Goal: Task Accomplishment & Management: Manage account settings

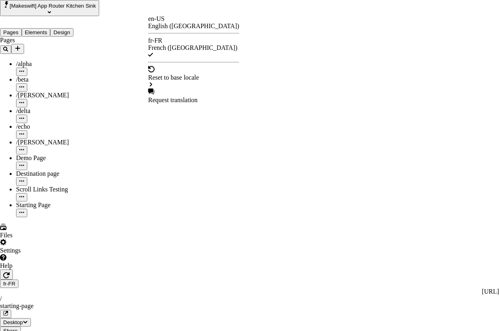
click at [163, 23] on div "en-US" at bounding box center [193, 18] width 91 height 7
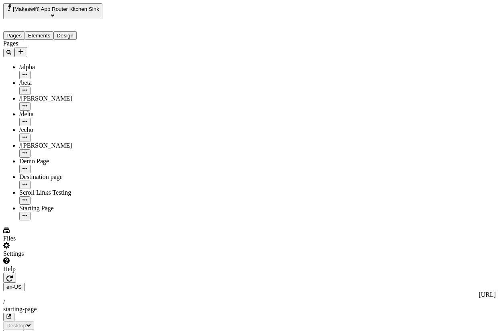
click at [16, 272] on button "button" at bounding box center [9, 277] width 13 height 10
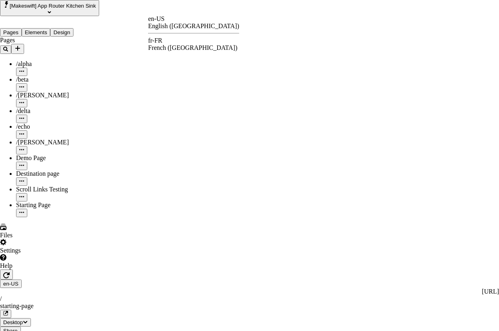
click at [162, 43] on div "fr-FR" at bounding box center [193, 40] width 91 height 7
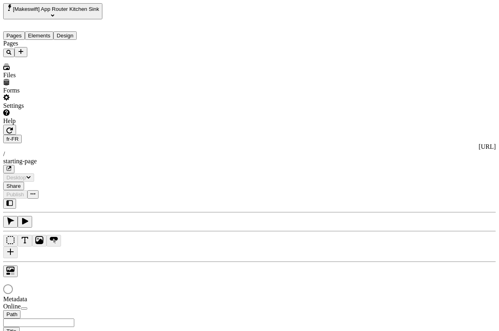
click at [13, 200] on icon "button" at bounding box center [9, 203] width 6 height 6
type input "/starting-page"
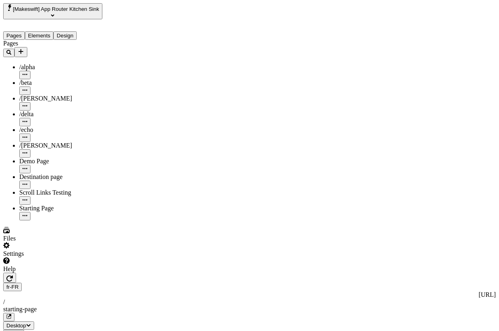
type input "french"
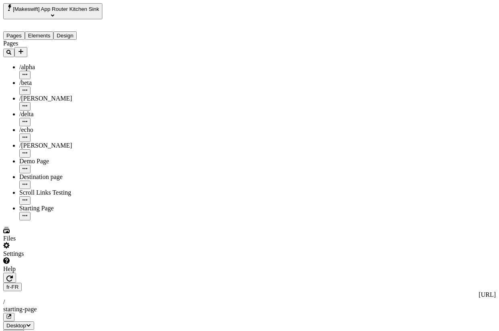
click at [462, 25] on div "Reset to base locale" at bounding box center [436, 28] width 51 height 7
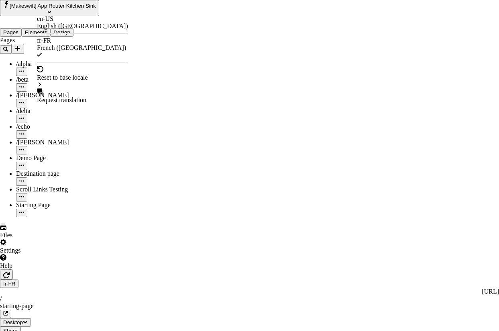
click at [58, 23] on div "en-US" at bounding box center [82, 18] width 91 height 7
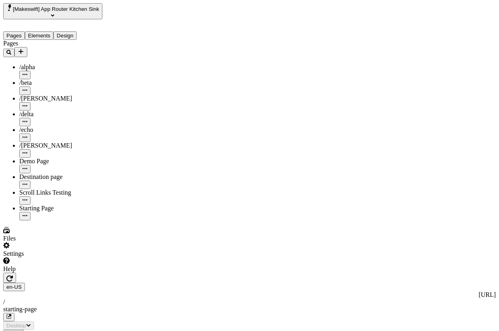
type input "/starting-page"
type input "this is the base tree"
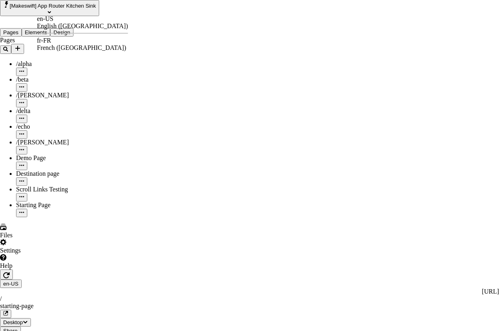
click at [59, 39] on div "fr-FR French ([GEOGRAPHIC_DATA])" at bounding box center [82, 44] width 91 height 14
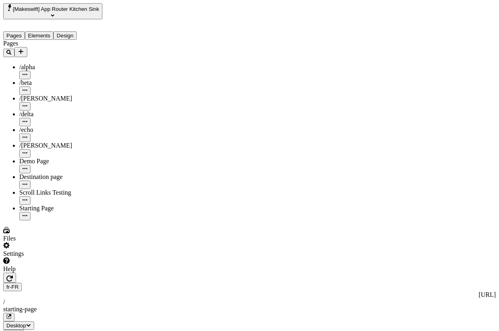
click at [462, 28] on div "Reset to base locale" at bounding box center [436, 28] width 51 height 7
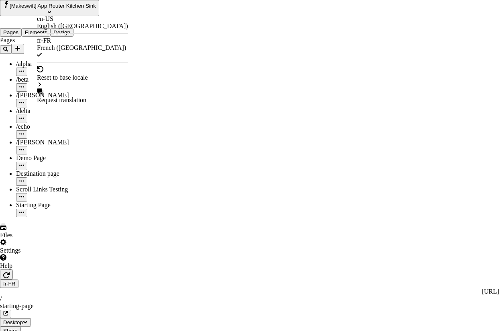
click at [53, 23] on div "en-US" at bounding box center [82, 18] width 91 height 7
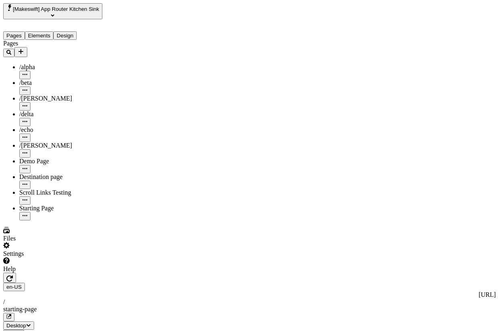
click at [428, 26] on span "Delete" at bounding box center [419, 28] width 17 height 7
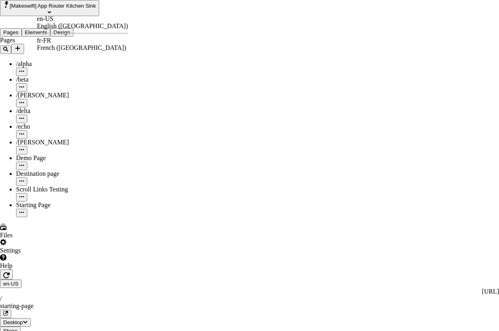
click at [61, 50] on div "en-US English ([GEOGRAPHIC_DATA]) fr-FR French ([GEOGRAPHIC_DATA])" at bounding box center [82, 33] width 91 height 36
click at [63, 45] on div "fr-FR French ([GEOGRAPHIC_DATA])" at bounding box center [82, 44] width 91 height 14
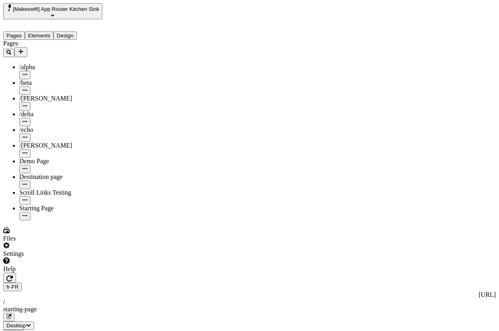
click at [13, 275] on icon "button" at bounding box center [9, 278] width 6 height 6
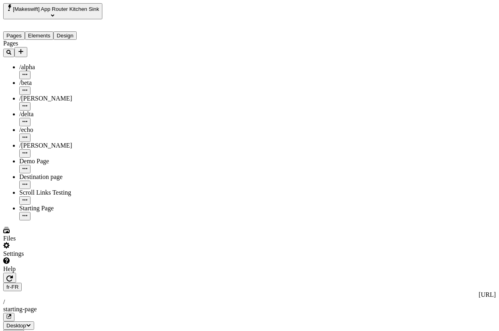
click at [462, 28] on div "Reset to base locale" at bounding box center [436, 28] width 51 height 7
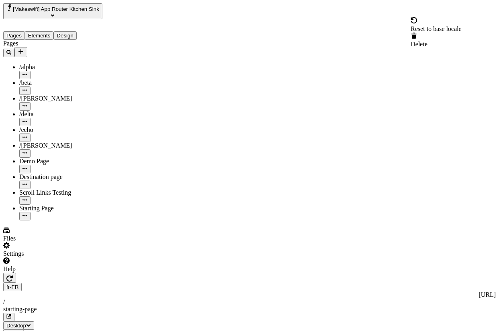
click at [432, 29] on div "Reset to base locale" at bounding box center [436, 28] width 51 height 7
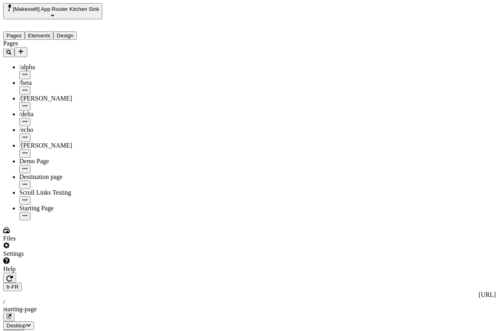
click at [16, 272] on button "button" at bounding box center [9, 277] width 13 height 10
click at [35, 272] on div "fr-FR http://localhost:8888/fr-FR / starting-page Desktop Share Publish" at bounding box center [249, 309] width 493 height 74
click at [16, 272] on button "button" at bounding box center [9, 277] width 13 height 10
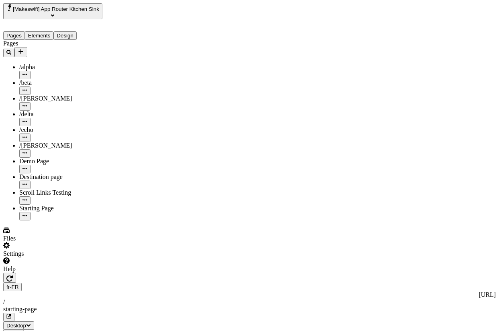
type input "E"
type input "Standalone"
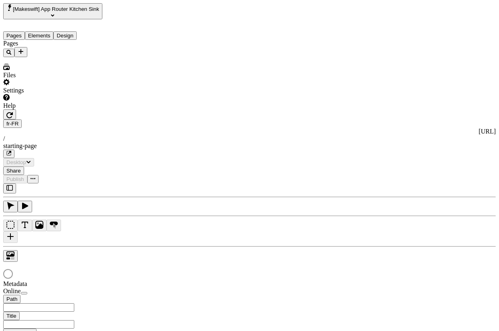
type input "/starting-page"
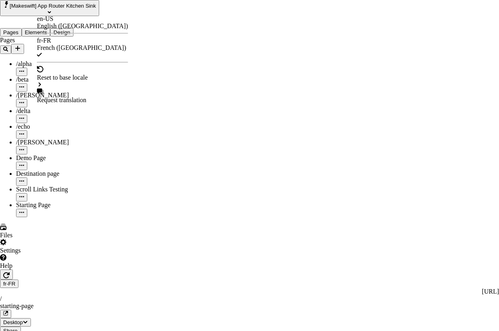
click at [57, 23] on div "en-US" at bounding box center [82, 18] width 91 height 7
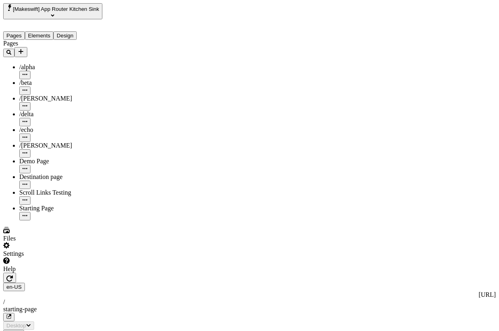
type input "/starting-page"
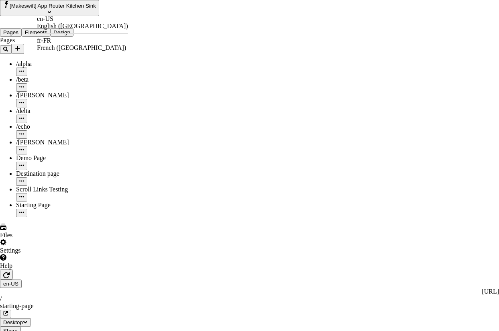
click at [65, 41] on div "fr-FR French ([GEOGRAPHIC_DATA])" at bounding box center [82, 44] width 91 height 14
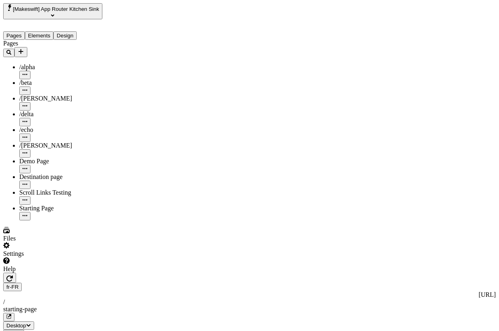
click at [462, 25] on div "Reset to base locale" at bounding box center [436, 28] width 51 height 7
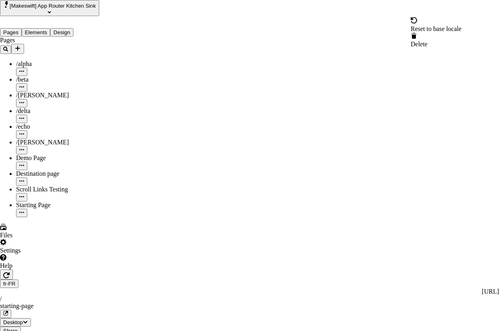
type input "red"
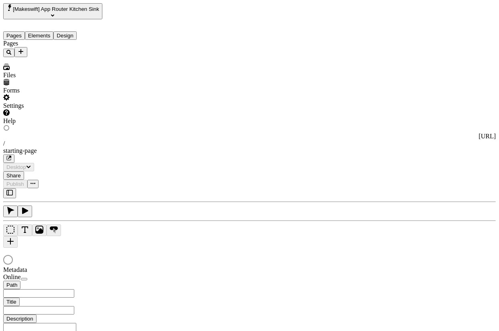
type input "/starting-page"
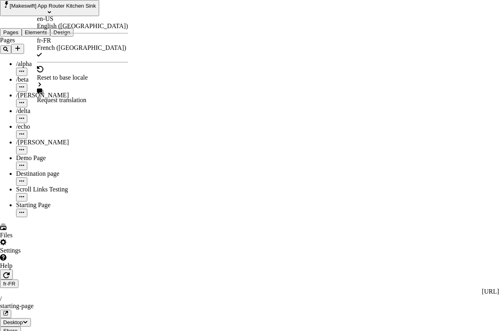
click at [54, 21] on div "en-US" at bounding box center [82, 18] width 91 height 7
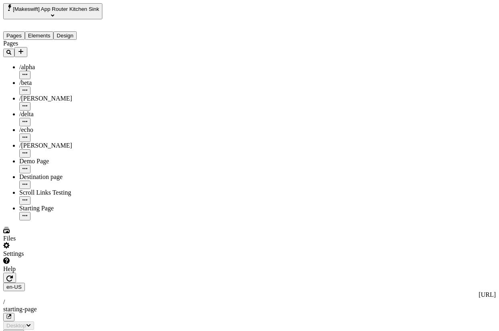
type input "/starting-page"
type input "redisi"
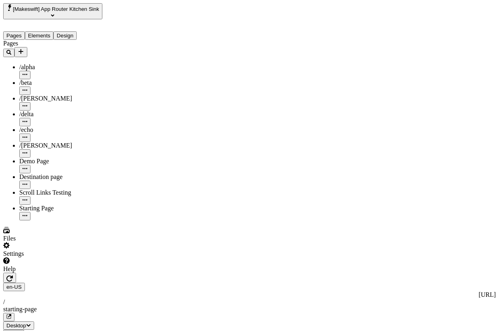
type input "this"
click at [13, 275] on icon "button" at bounding box center [9, 278] width 6 height 6
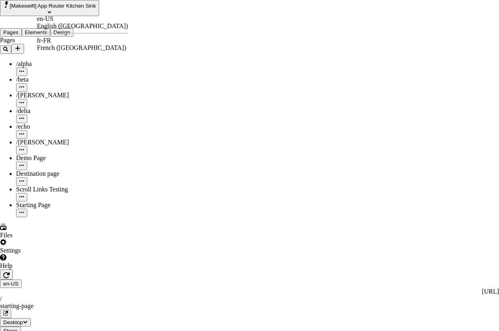
click at [56, 41] on div "fr-FR" at bounding box center [82, 40] width 91 height 7
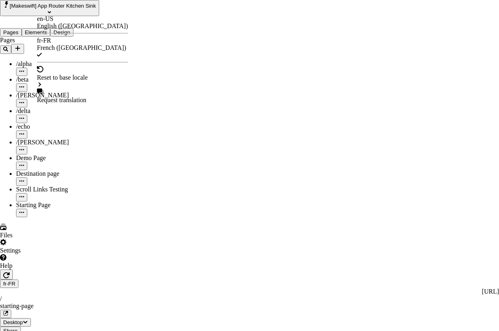
click at [50, 23] on div "en-US" at bounding box center [82, 18] width 91 height 7
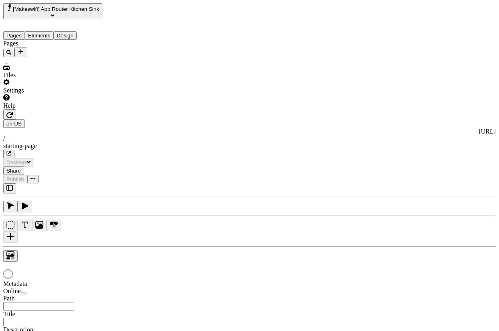
type input "/starting-page"
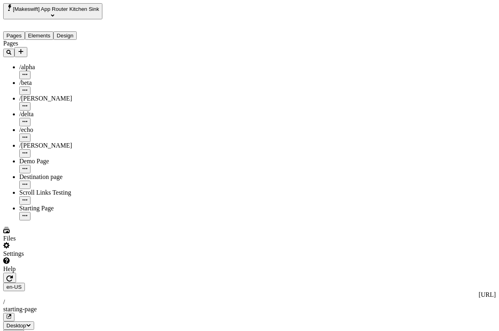
click at [13, 275] on icon "button" at bounding box center [9, 278] width 6 height 6
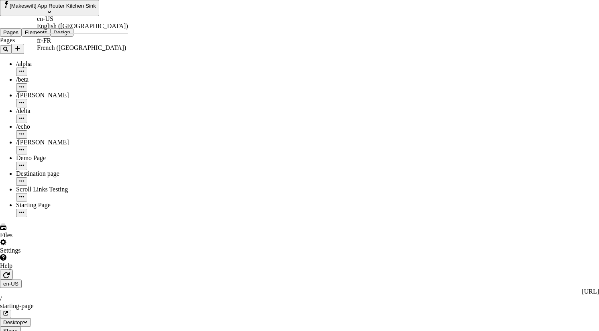
click at [64, 44] on div "fr-FR French (France)" at bounding box center [82, 44] width 91 height 14
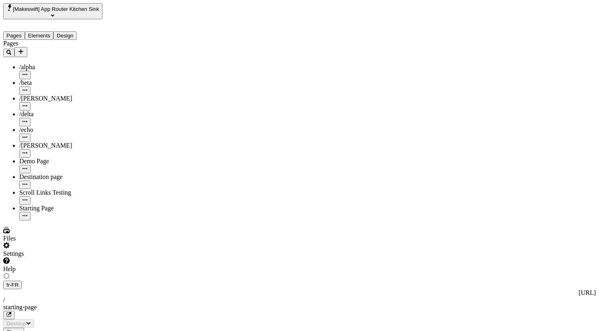
type input "/starting-page"
click at [16, 272] on button "button" at bounding box center [9, 277] width 13 height 10
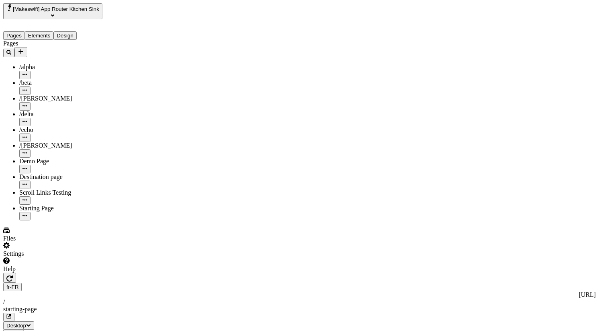
type input "French"
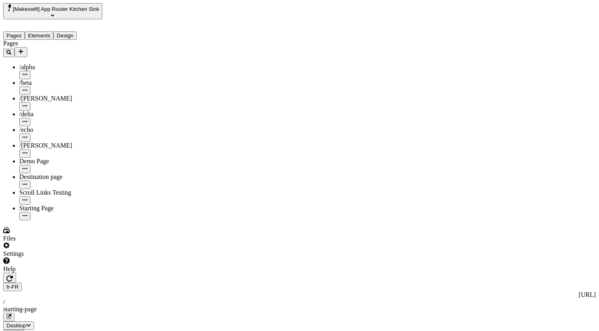
click at [13, 275] on icon "button" at bounding box center [9, 278] width 6 height 6
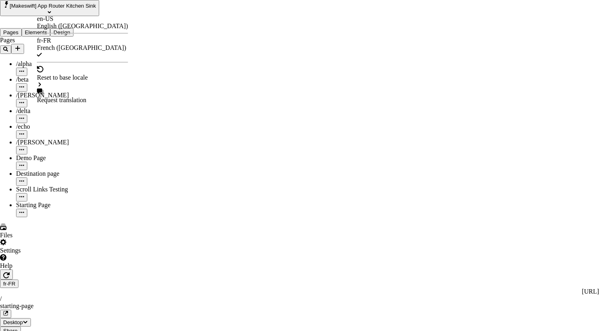
click at [55, 23] on div "en-US" at bounding box center [82, 18] width 91 height 7
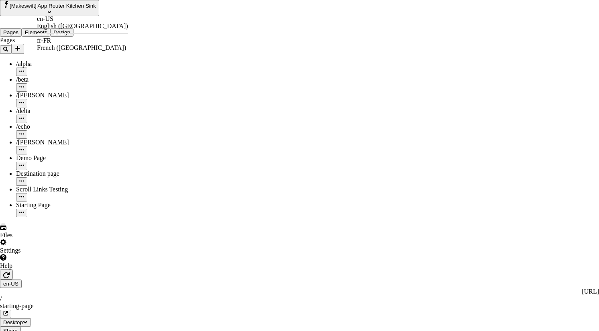
click at [55, 38] on div "fr-FR French ([GEOGRAPHIC_DATA])" at bounding box center [82, 44] width 91 height 14
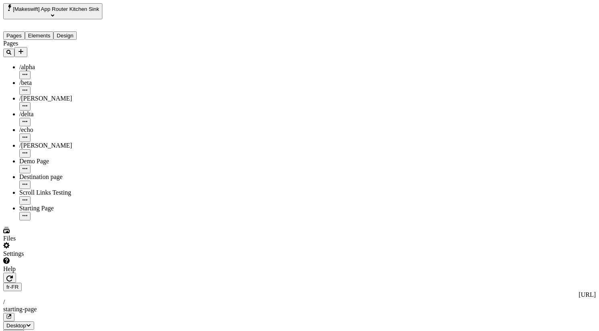
click at [499, 25] on div "Reset to base locale" at bounding box center [536, 28] width 51 height 7
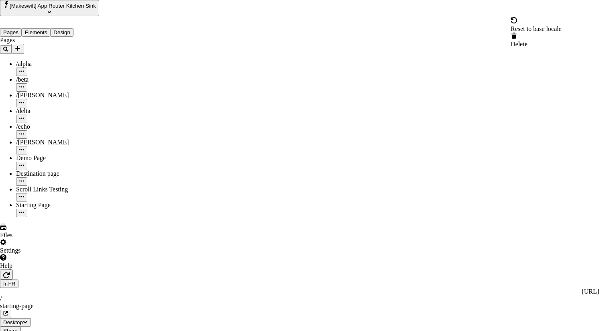
type input "red"
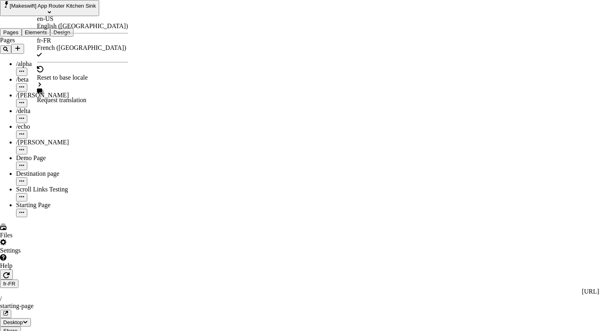
click at [55, 23] on div "en-US" at bounding box center [82, 18] width 91 height 7
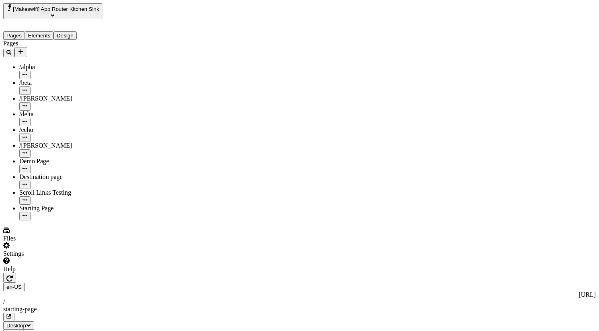
type input "redd"
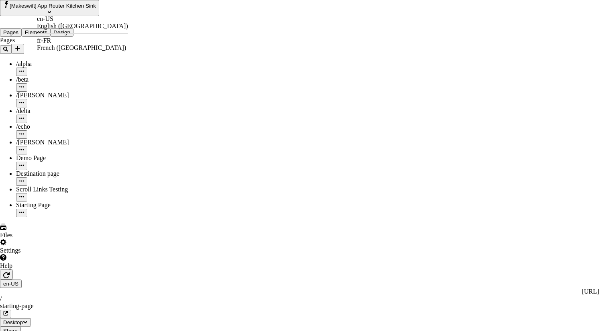
click at [53, 44] on div "fr-FR" at bounding box center [82, 40] width 91 height 7
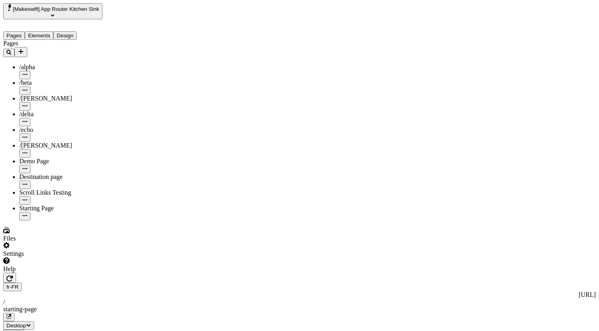
click at [13, 275] on icon "button" at bounding box center [9, 278] width 6 height 6
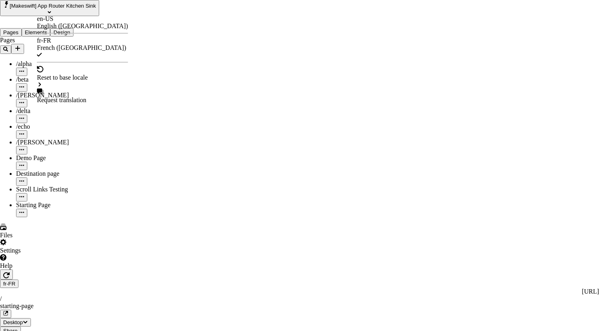
click at [57, 21] on div "en-US" at bounding box center [82, 18] width 91 height 7
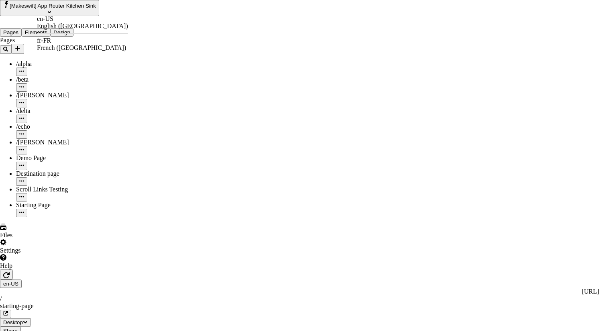
click at [51, 41] on div "fr-FR" at bounding box center [82, 40] width 91 height 7
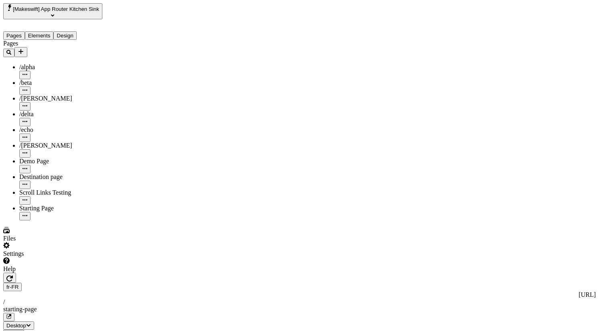
type input "french localized tree"
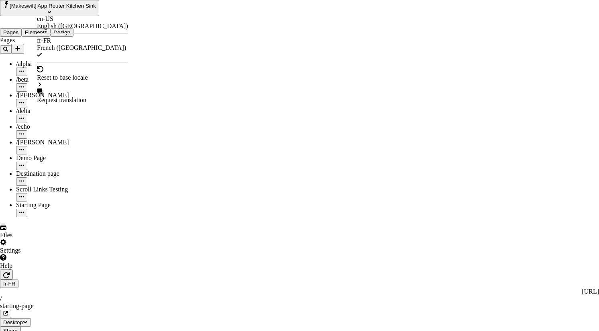
click at [57, 23] on div "en-US" at bounding box center [82, 18] width 91 height 7
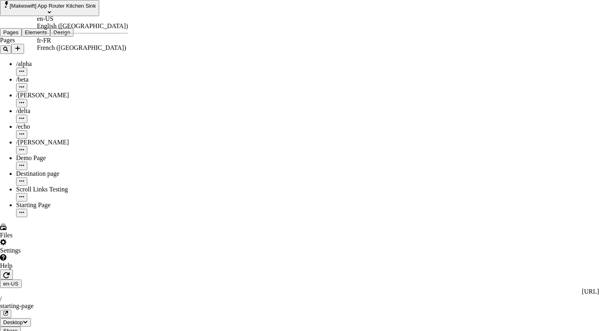
click at [52, 37] on div "fr-FR French ([GEOGRAPHIC_DATA])" at bounding box center [82, 44] width 91 height 14
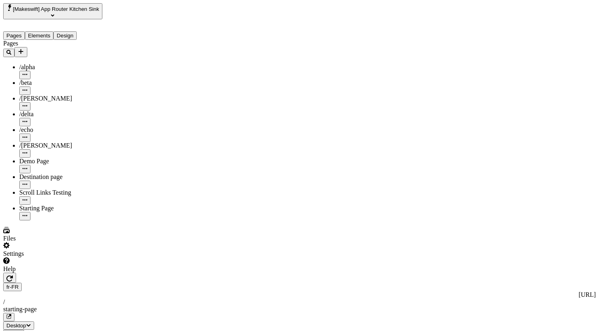
click at [13, 275] on icon "button" at bounding box center [9, 278] width 6 height 6
click at [16, 272] on button "button" at bounding box center [9, 277] width 13 height 10
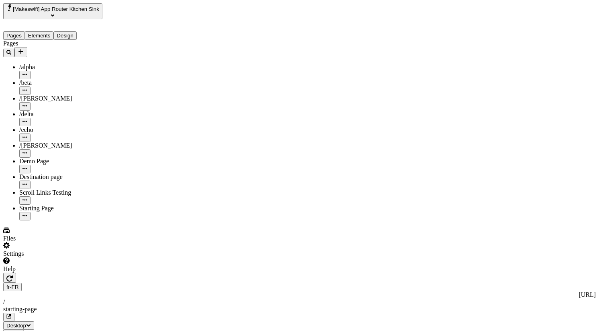
click at [499, 25] on div "Reset to base locale" at bounding box center [536, 28] width 51 height 7
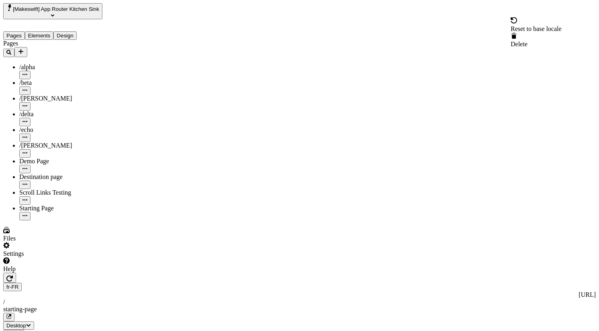
click at [13, 275] on icon "button" at bounding box center [9, 278] width 6 height 6
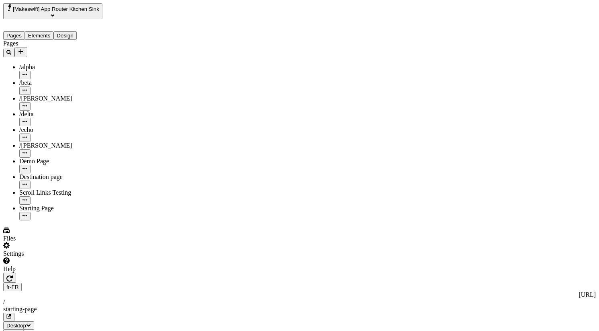
click at [499, 28] on div "Reset to base locale" at bounding box center [536, 28] width 51 height 7
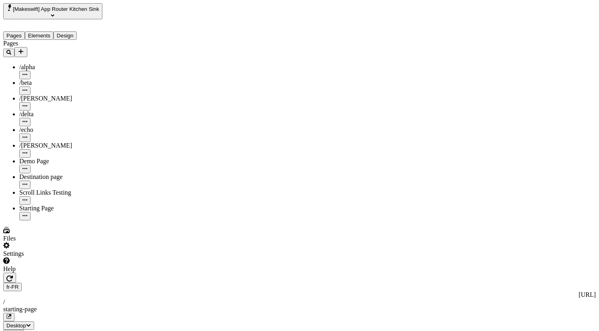
click at [13, 275] on icon "button" at bounding box center [9, 278] width 6 height 6
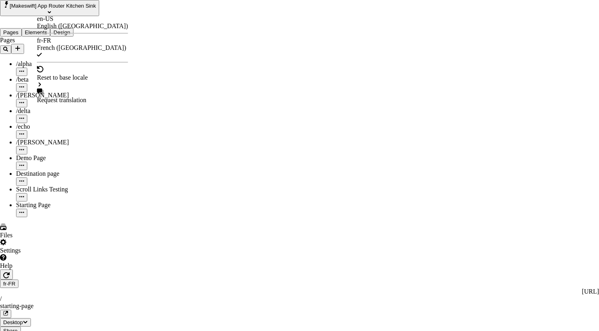
click at [45, 22] on div "en-US English ([GEOGRAPHIC_DATA])" at bounding box center [82, 22] width 91 height 14
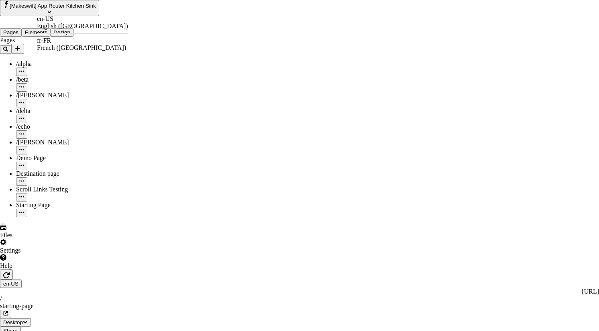
click at [54, 47] on div "fr-FR French ([GEOGRAPHIC_DATA])" at bounding box center [82, 44] width 91 height 14
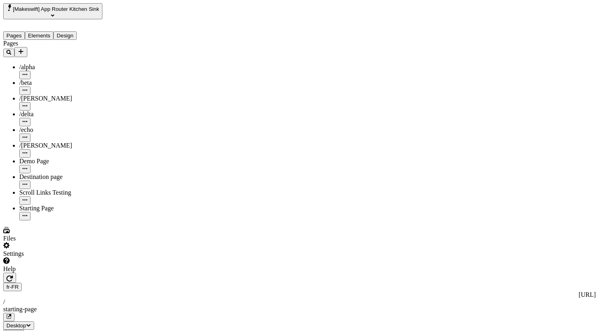
type input "this is a test"
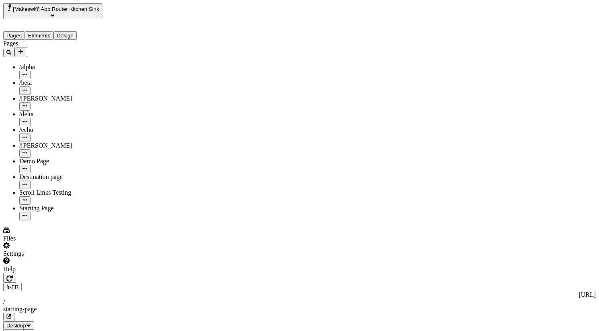
click at [16, 272] on button "button" at bounding box center [9, 277] width 13 height 10
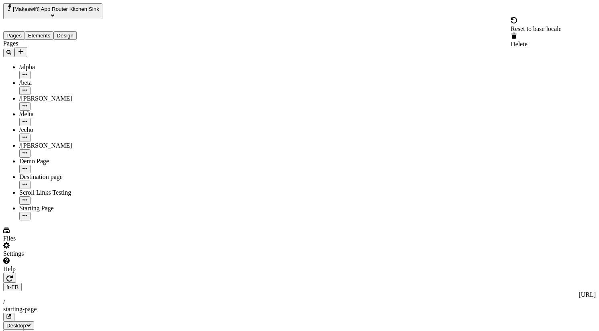
click at [499, 29] on div "Reset to base locale" at bounding box center [536, 28] width 51 height 7
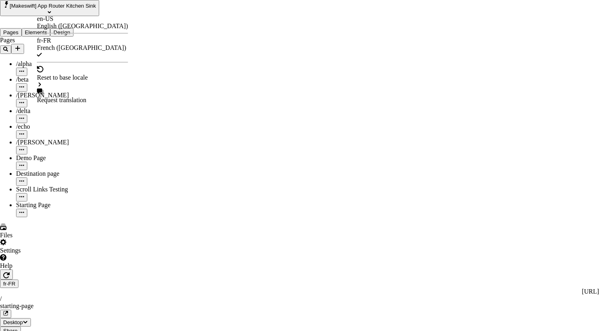
click at [46, 22] on div "en-US English ([GEOGRAPHIC_DATA])" at bounding box center [82, 22] width 91 height 14
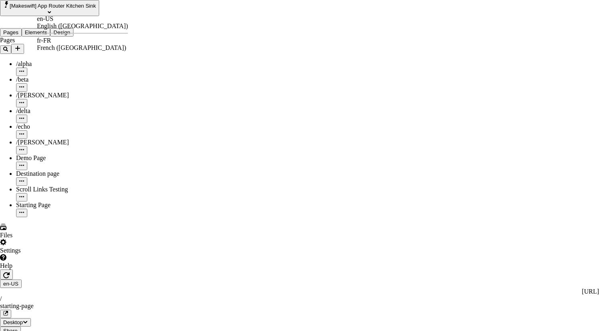
click at [50, 42] on div "fr-FR" at bounding box center [82, 40] width 91 height 7
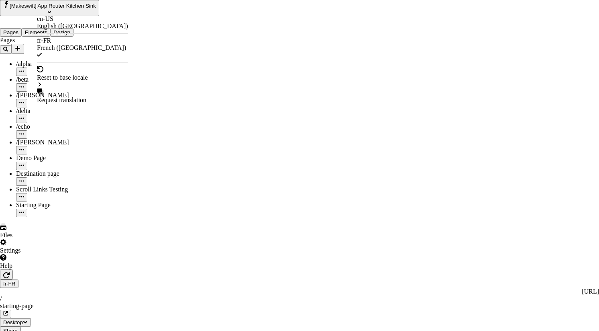
click at [49, 23] on div "en-US" at bounding box center [82, 18] width 91 height 7
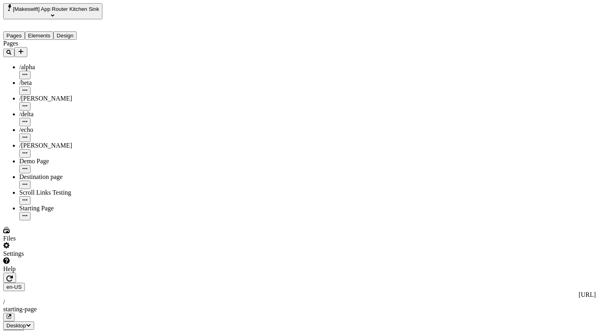
type input "redpecting"
type input "expecting pro"
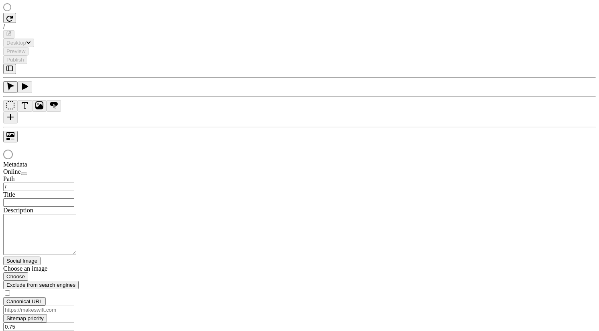
type input "/starting-page"
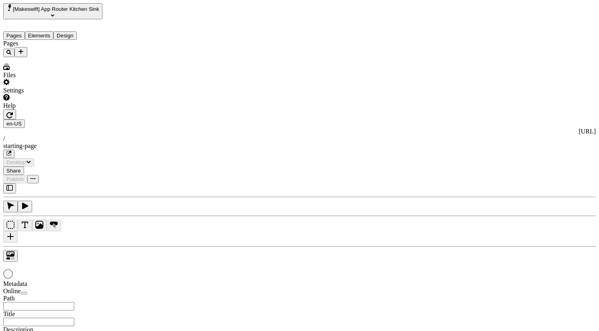
type input "/starting-page"
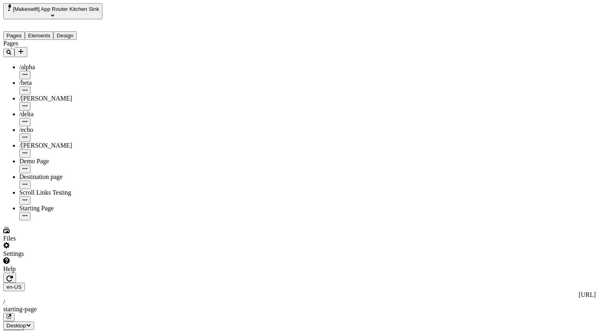
click at [37, 282] on div "en-US http://localhost:8888 / starting-page" at bounding box center [299, 301] width 593 height 39
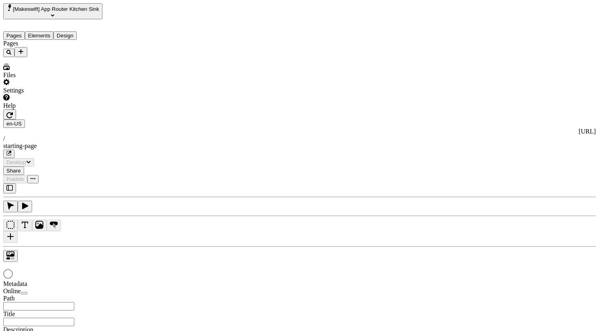
type input "/starting-page"
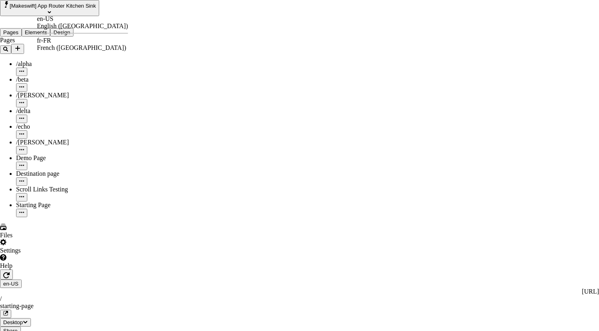
click at [72, 44] on div "French ([GEOGRAPHIC_DATA])" at bounding box center [82, 47] width 91 height 7
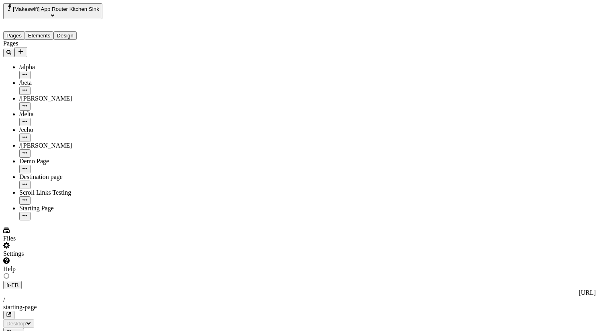
type input "/starting-page"
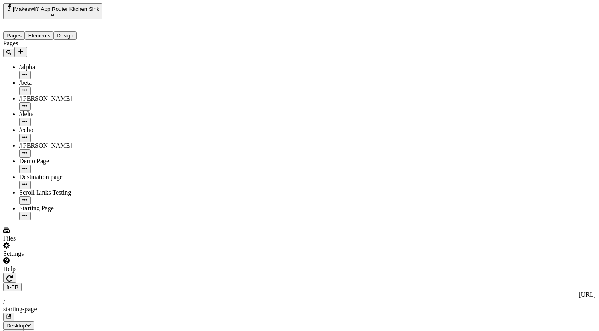
type input "french"
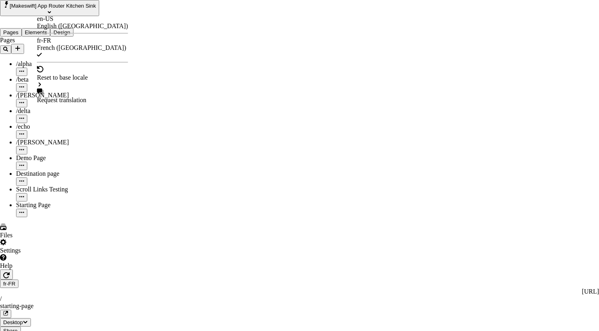
click at [55, 23] on div "en-US" at bounding box center [82, 18] width 91 height 7
click at [58, 44] on div "fr-FR" at bounding box center [82, 40] width 91 height 7
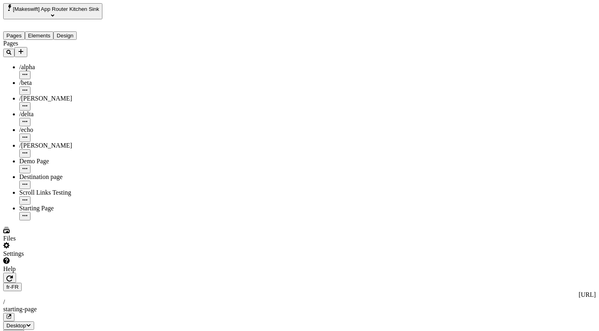
click at [562, 30] on div "Reset to base locale" at bounding box center [536, 24] width 51 height 15
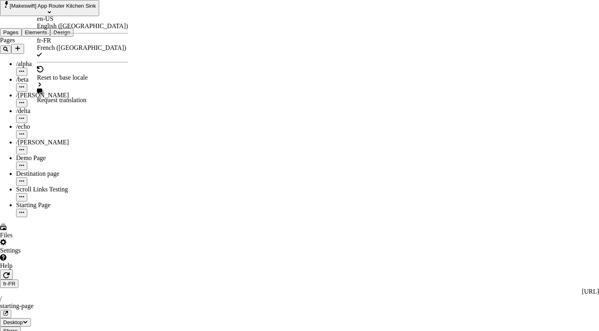
click at [61, 23] on div "en-US" at bounding box center [82, 18] width 91 height 7
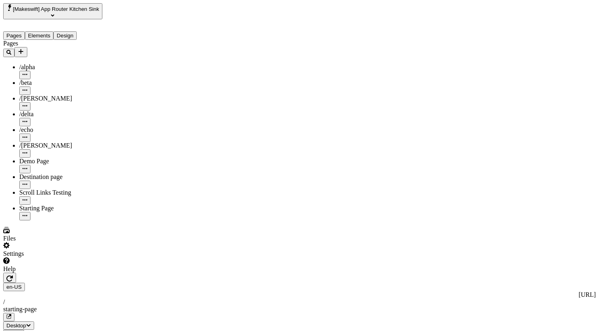
type input "this is the best way to edit"
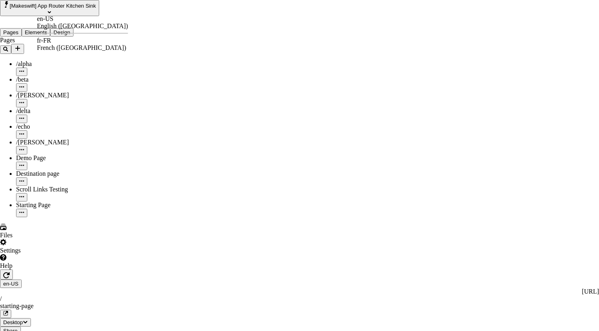
click at [71, 44] on div "French ([GEOGRAPHIC_DATA])" at bounding box center [82, 47] width 91 height 7
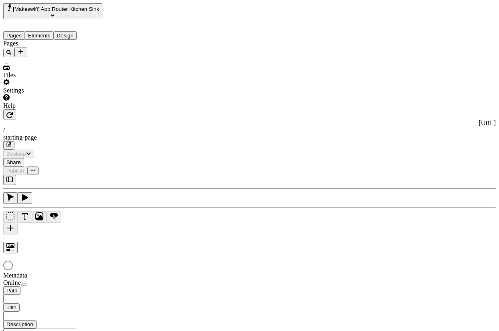
type input "/starting-page"
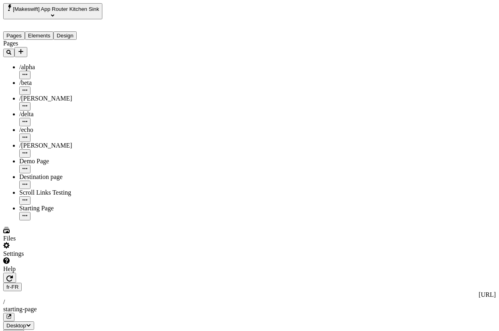
type input "test content"
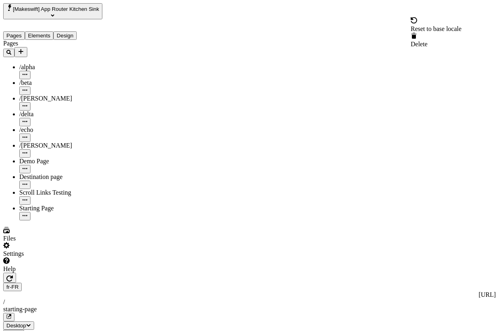
click at [462, 25] on div "Reset to base locale" at bounding box center [436, 28] width 51 height 7
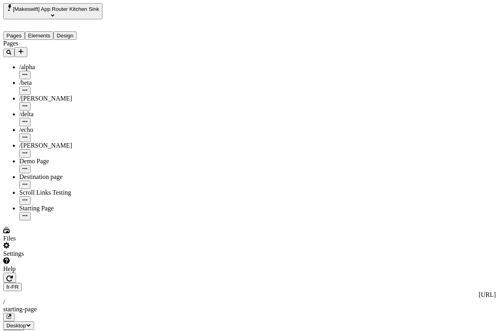
click at [428, 41] on span "Delete" at bounding box center [419, 44] width 17 height 7
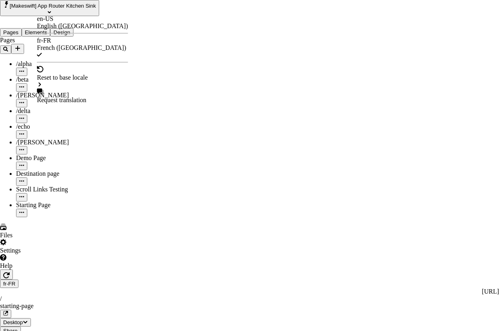
click at [52, 23] on div "en-US" at bounding box center [82, 18] width 91 height 7
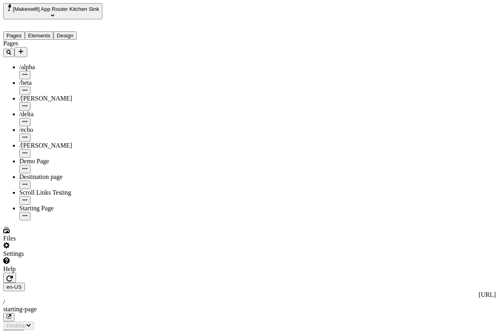
type input "/starting-page"
type input "red this is a testt"
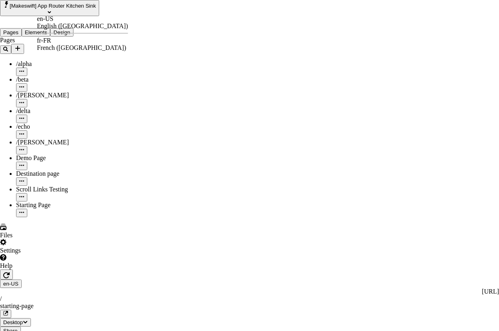
click at [57, 38] on div "fr-FR French ([GEOGRAPHIC_DATA])" at bounding box center [82, 44] width 91 height 14
